Goal: Task Accomplishment & Management: Use online tool/utility

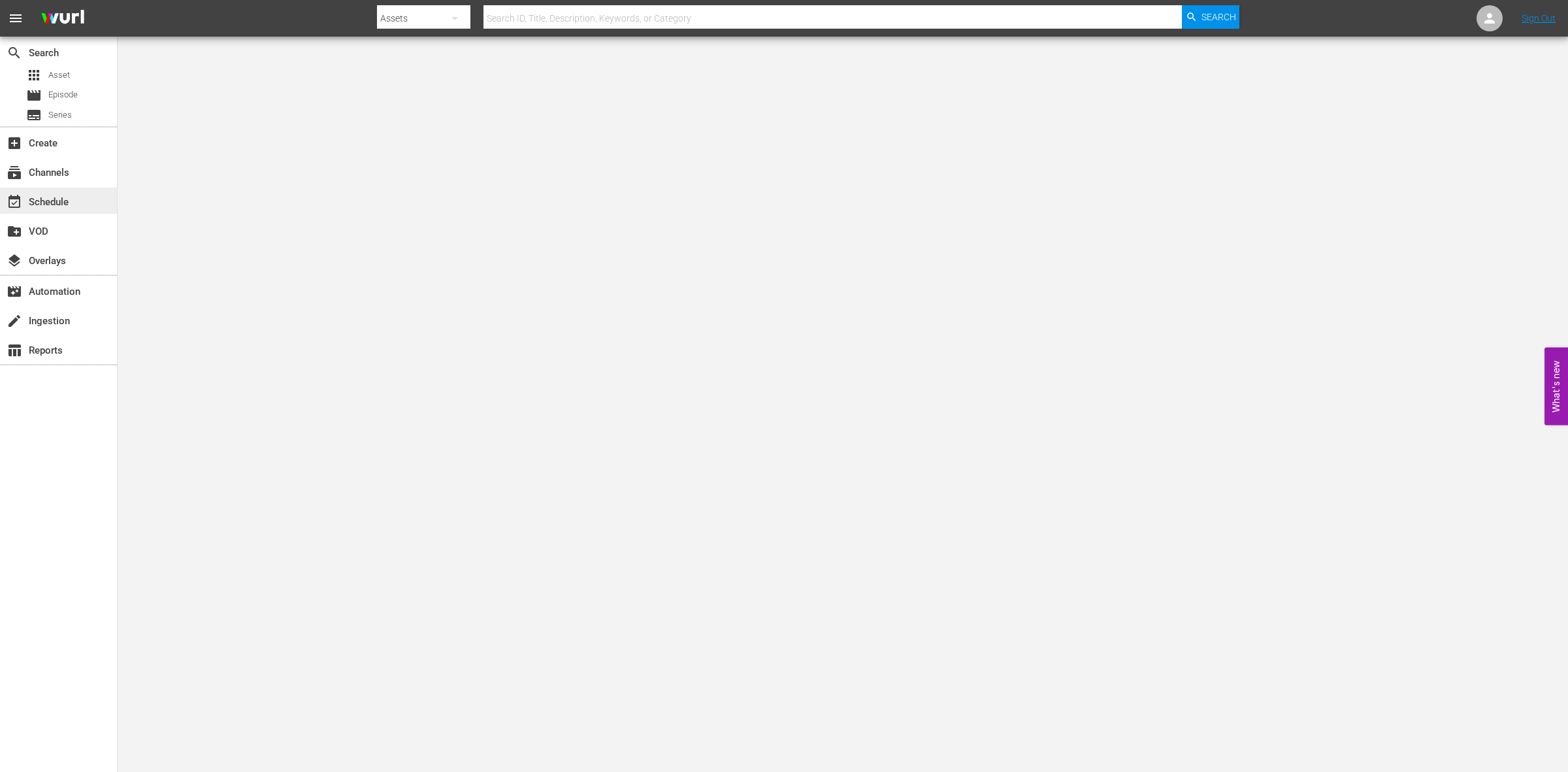
click at [64, 196] on div "event_available Schedule" at bounding box center [36, 199] width 73 height 12
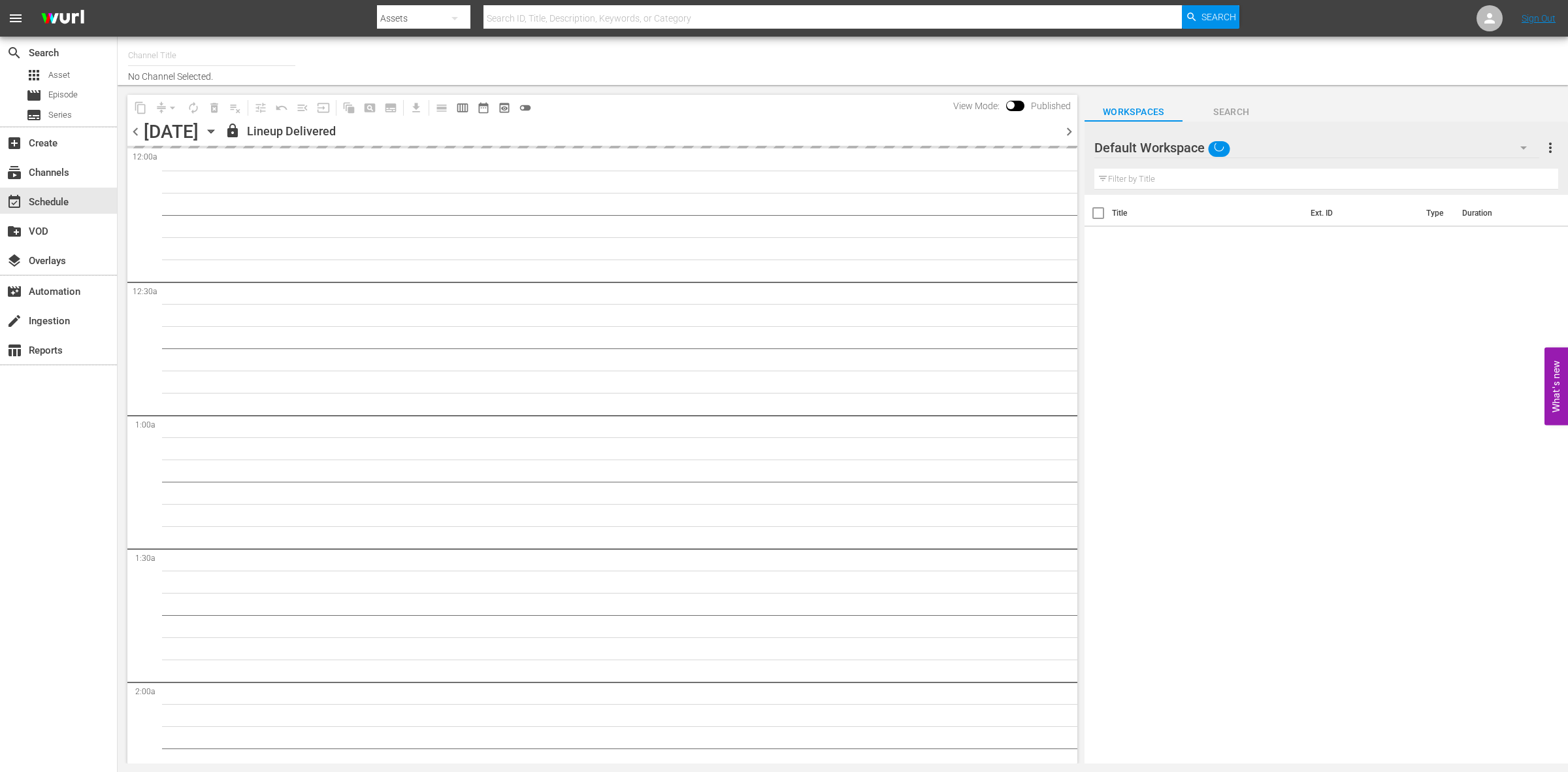
type input "So Real (1869)"
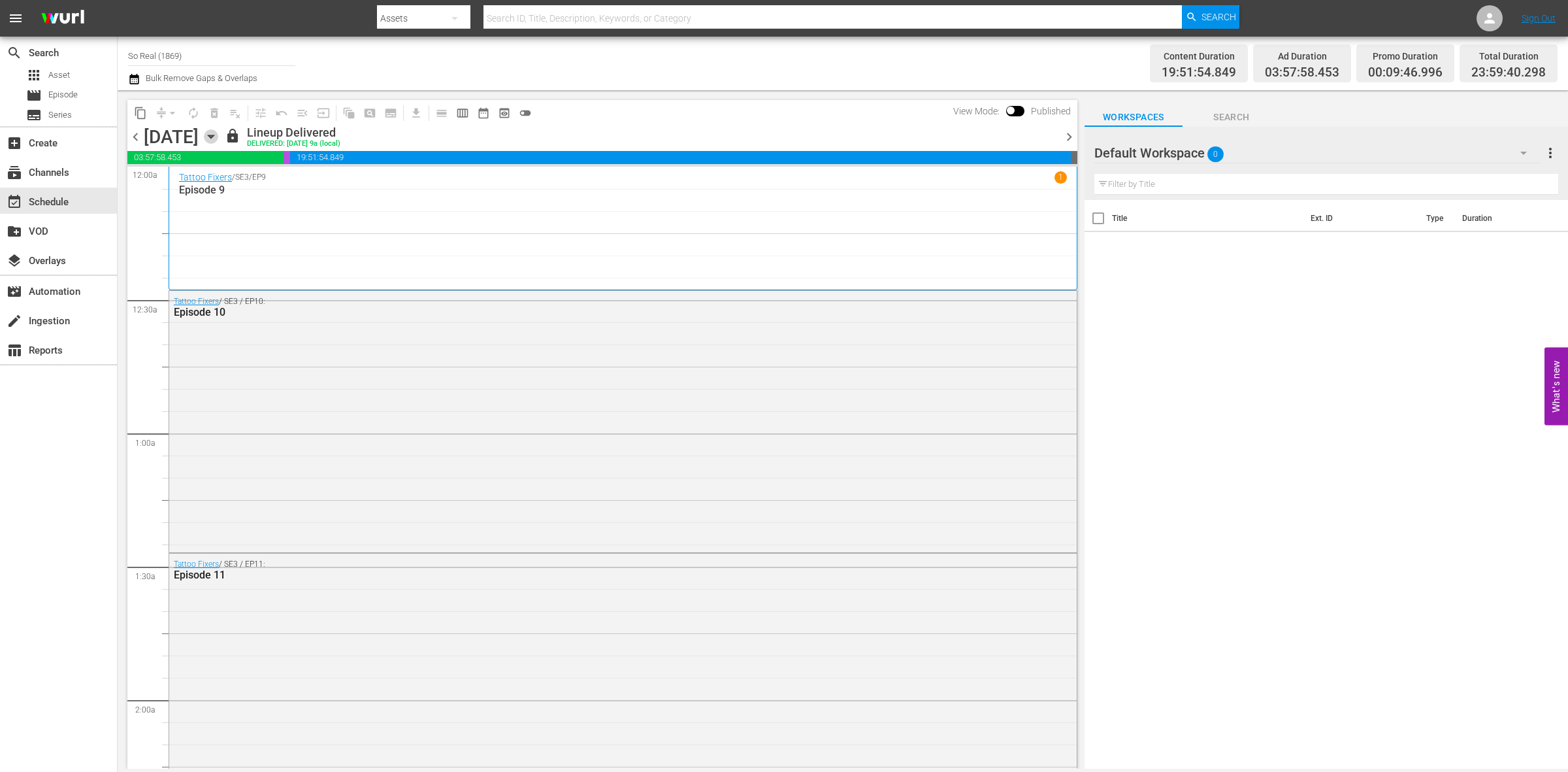
click at [219, 138] on icon "button" at bounding box center [211, 137] width 14 height 14
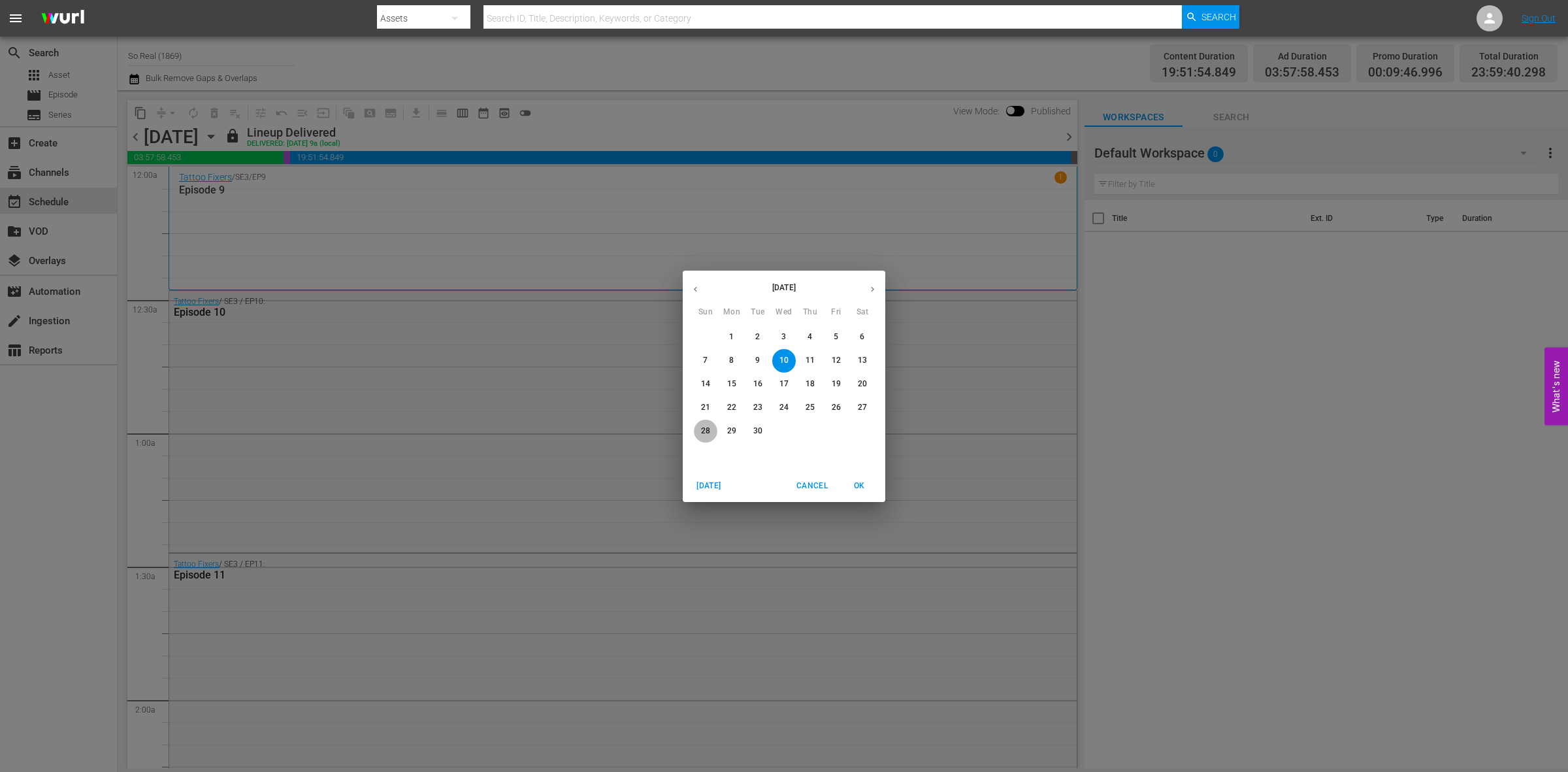
click at [695, 424] on button "28" at bounding box center [705, 431] width 23 height 23
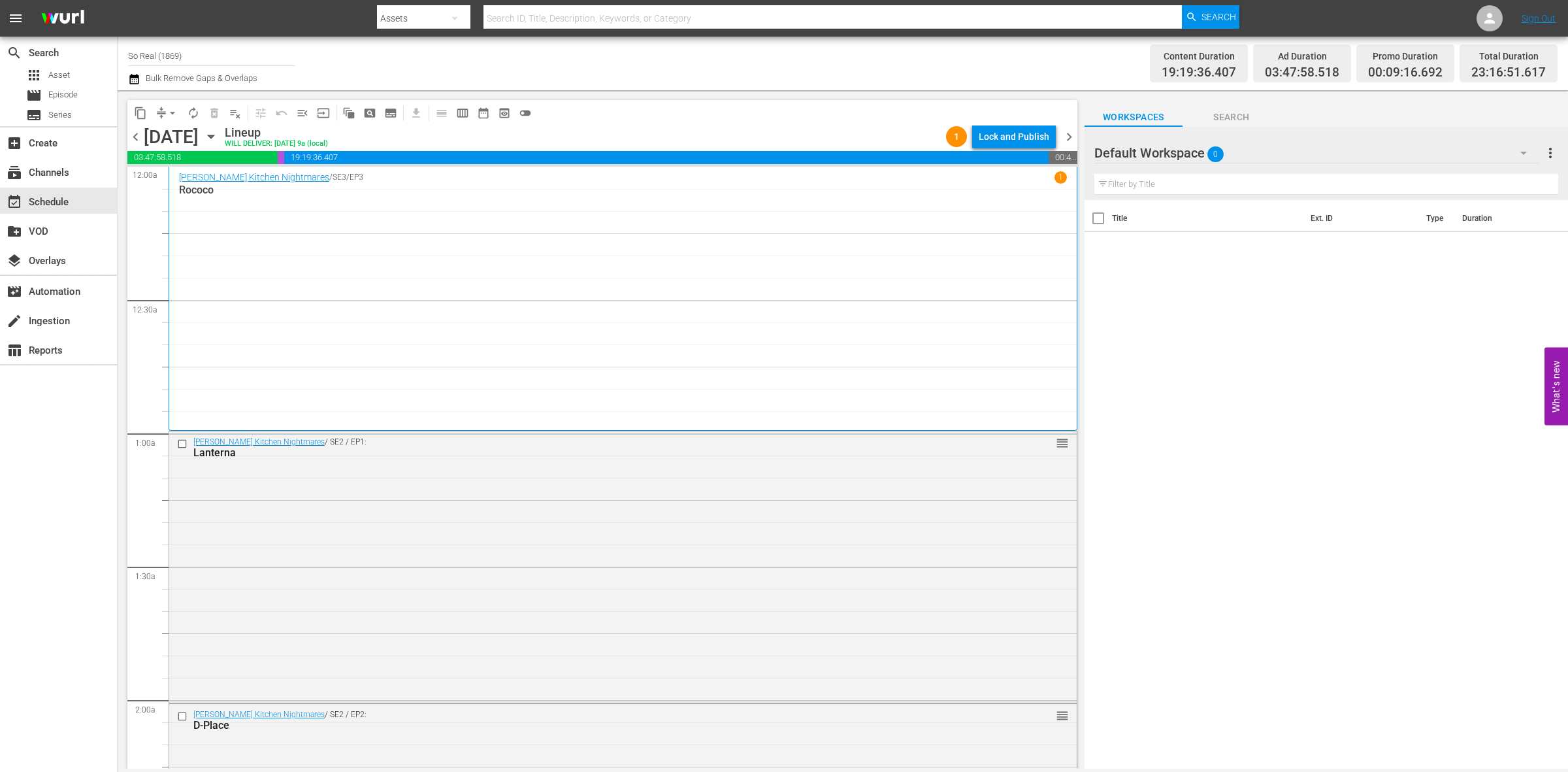
click at [1010, 121] on div "content_copy compress arrow_drop_down autorenew_outlined delete_forever_outline…" at bounding box center [601, 113] width 950 height 26
click at [1000, 132] on div "Lock and Publish" at bounding box center [1014, 136] width 70 height 23
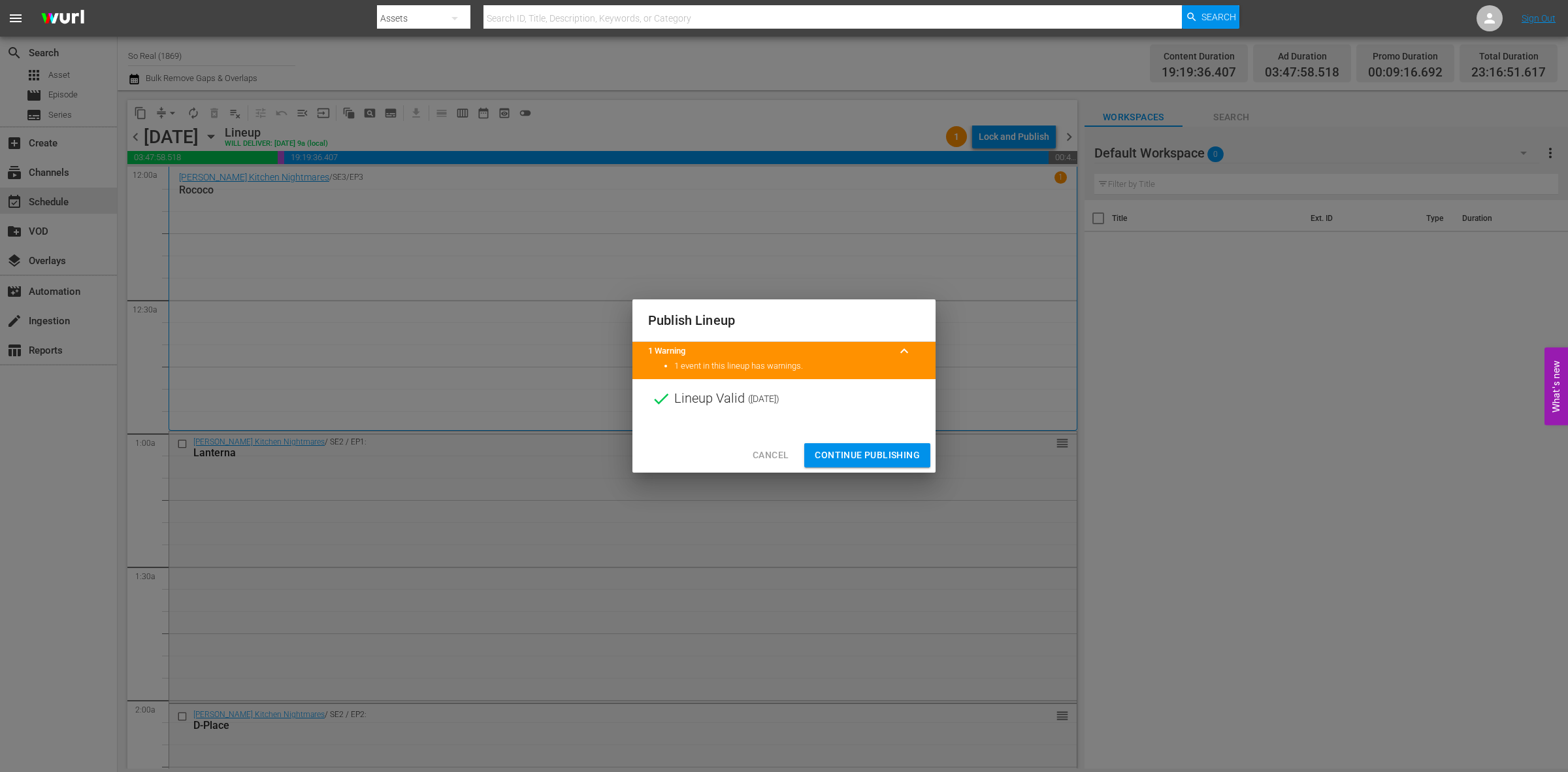
click at [861, 456] on span "Continue Publishing" at bounding box center [867, 455] width 105 height 16
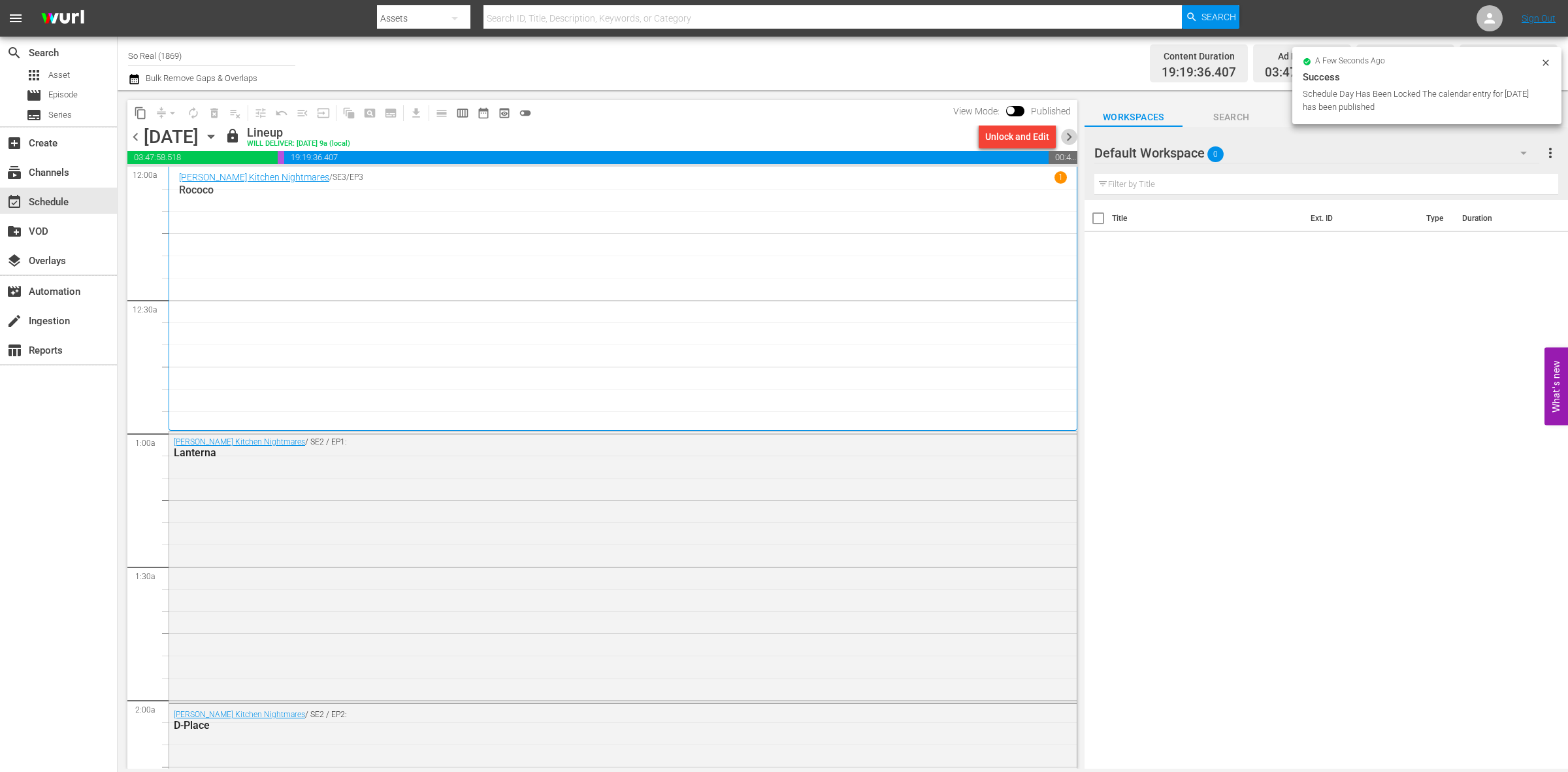
click at [1067, 141] on span "chevron_right" at bounding box center [1069, 137] width 16 height 16
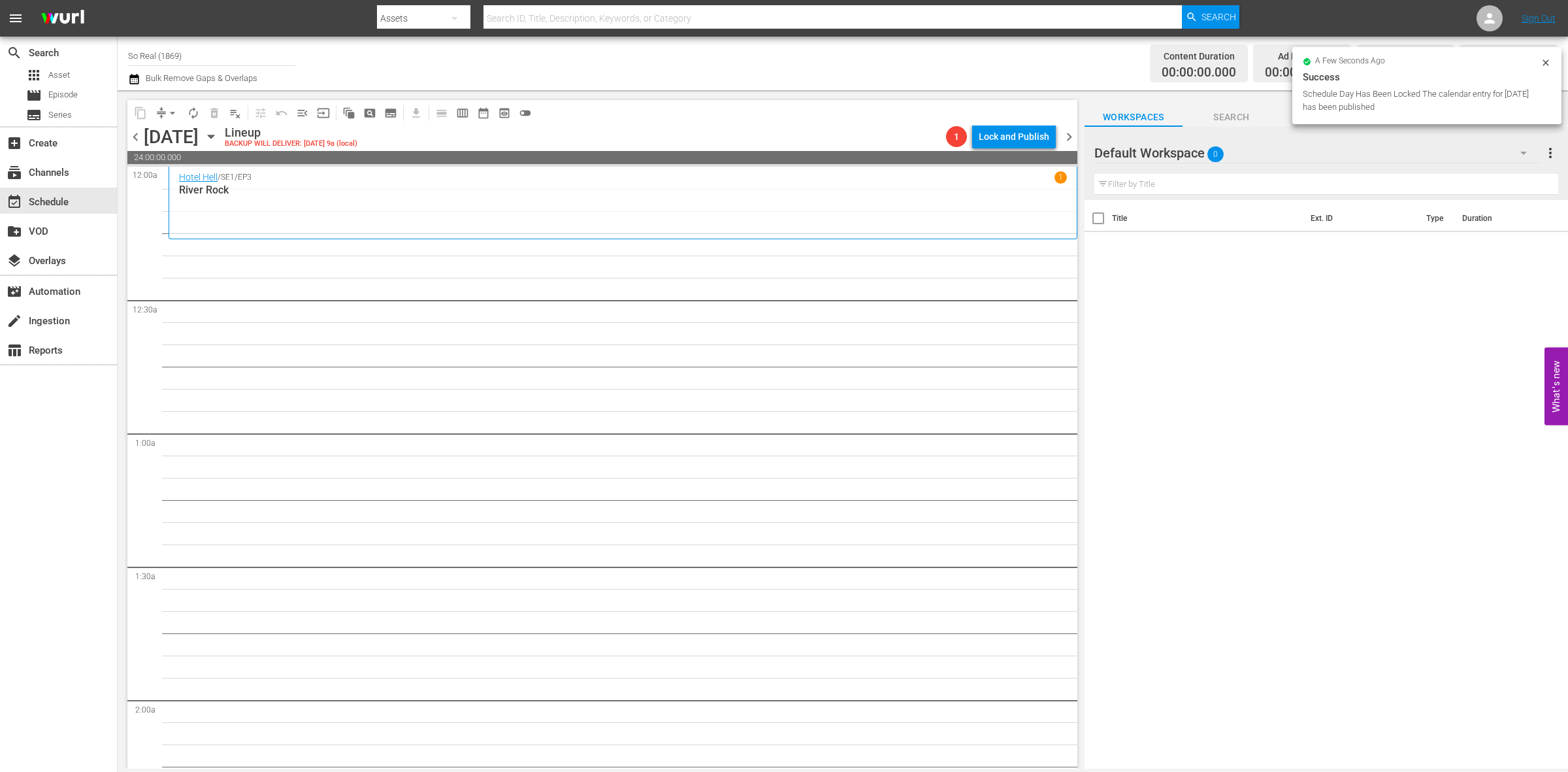
click at [60, 85] on div "apps Asset movie Episode subtitles Series" at bounding box center [59, 94] width 117 height 58
click at [52, 92] on span "Episode" at bounding box center [62, 94] width 29 height 13
